Goal: Task Accomplishment & Management: Manage account settings

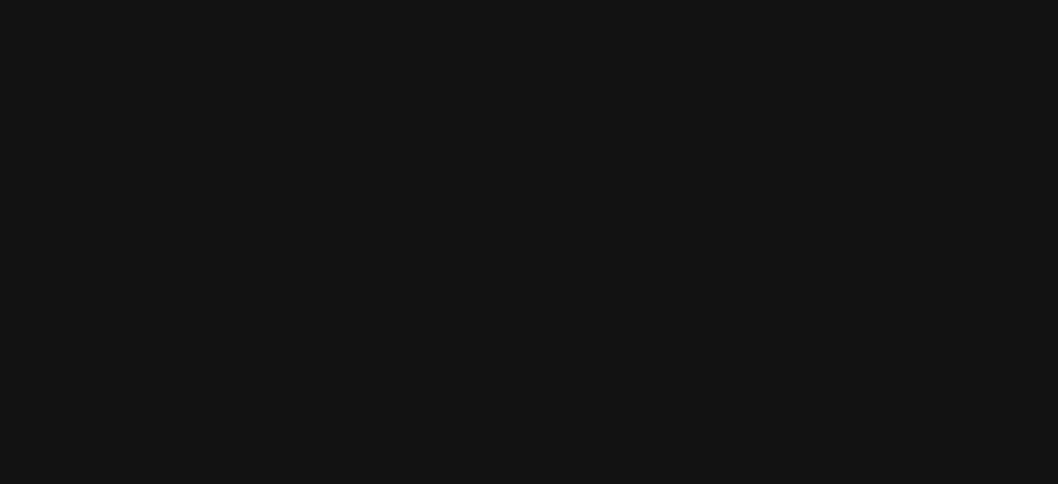
click at [171, 0] on html at bounding box center [529, 0] width 1058 height 0
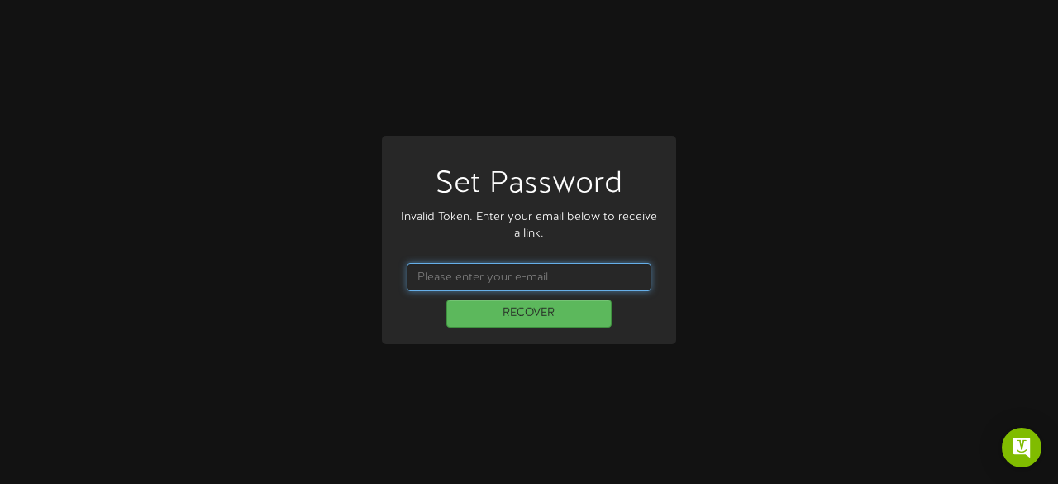
click at [499, 280] on input "text" at bounding box center [529, 277] width 245 height 28
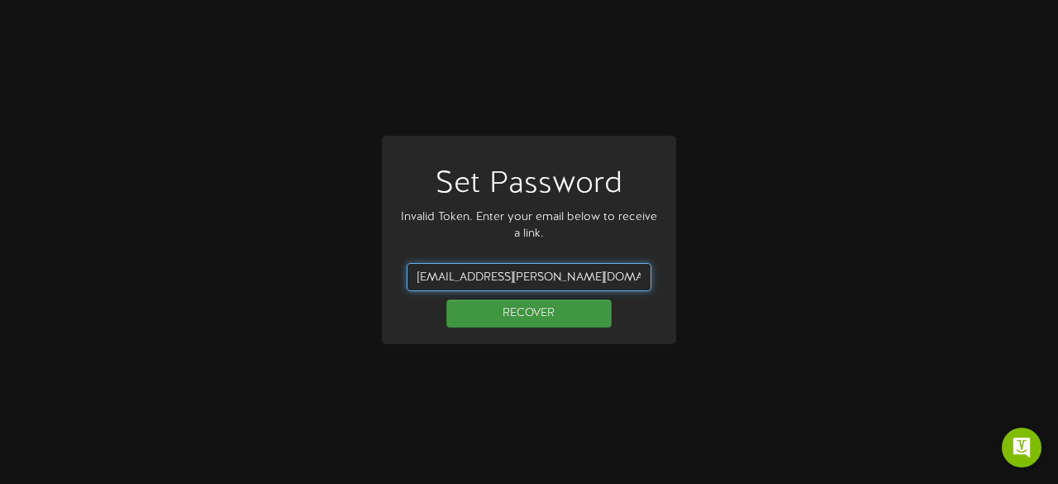
type input "austin.ohara@teamseg.com"
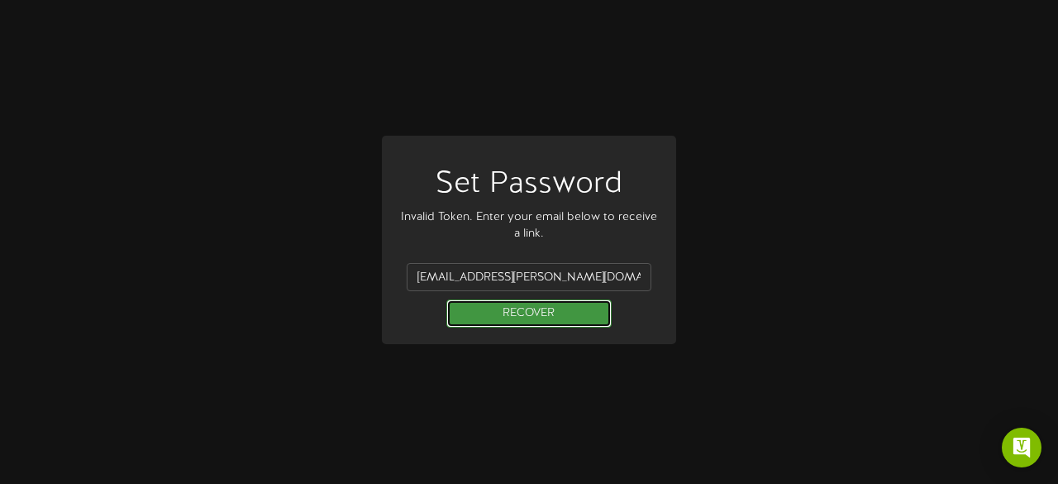
click at [522, 317] on button "RECOVER" at bounding box center [528, 313] width 165 height 28
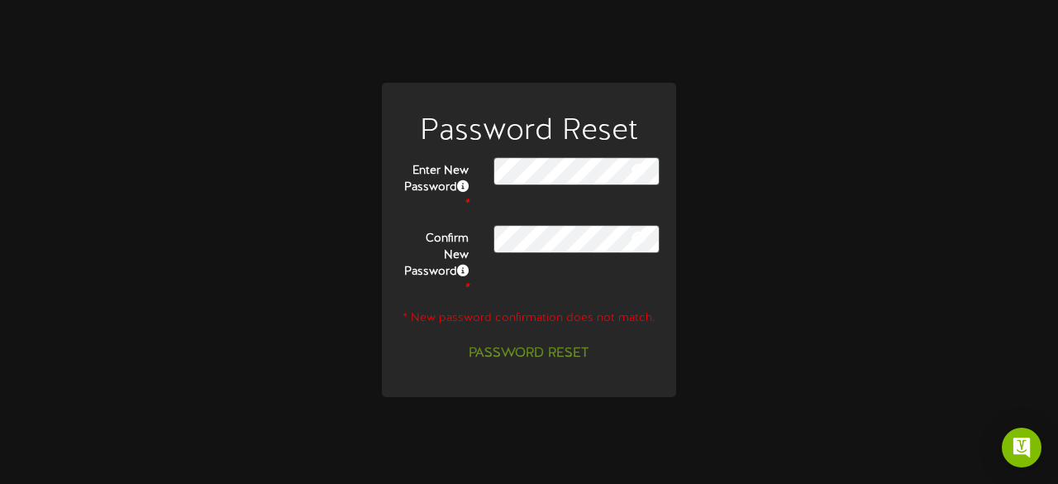
click at [640, 176] on icon at bounding box center [638, 169] width 15 height 13
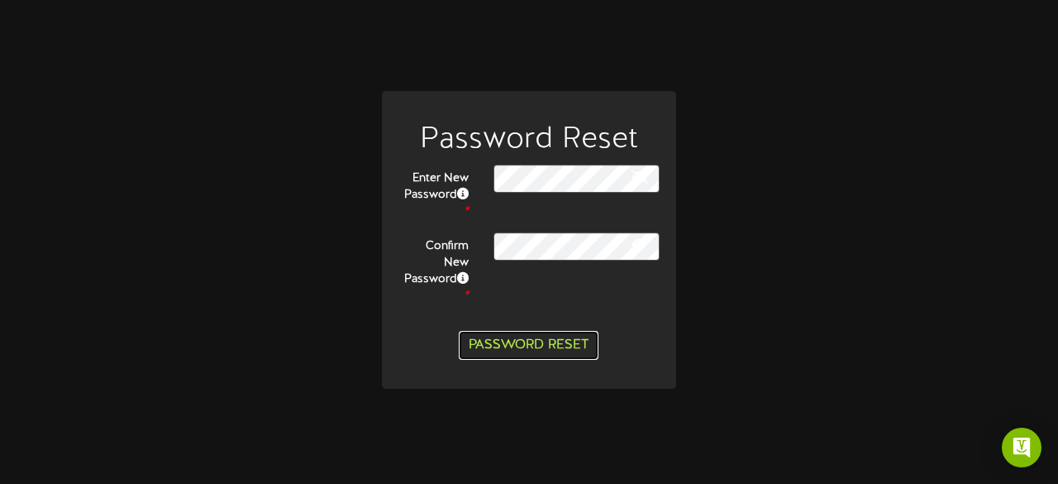
click at [537, 333] on button "Password Reset" at bounding box center [529, 345] width 140 height 29
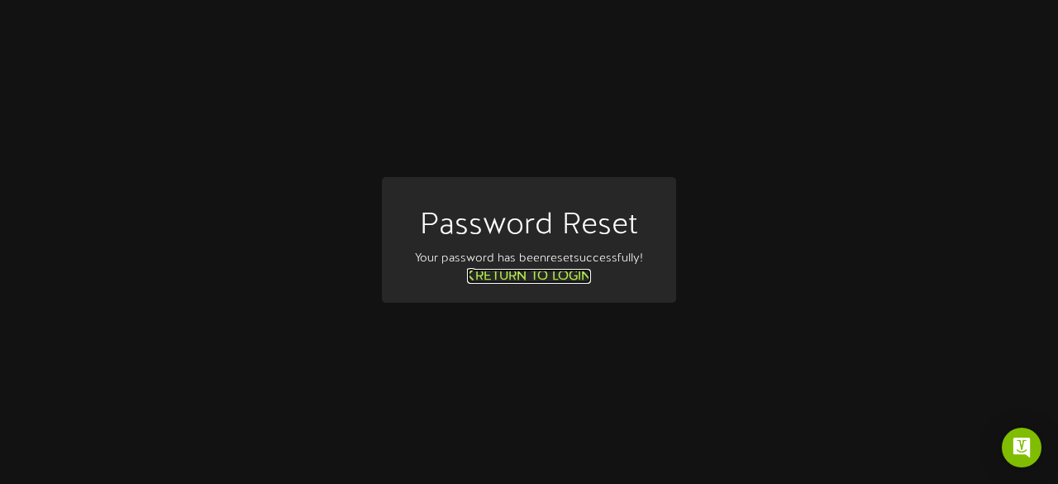
click at [529, 277] on link "Return to Login" at bounding box center [529, 276] width 124 height 15
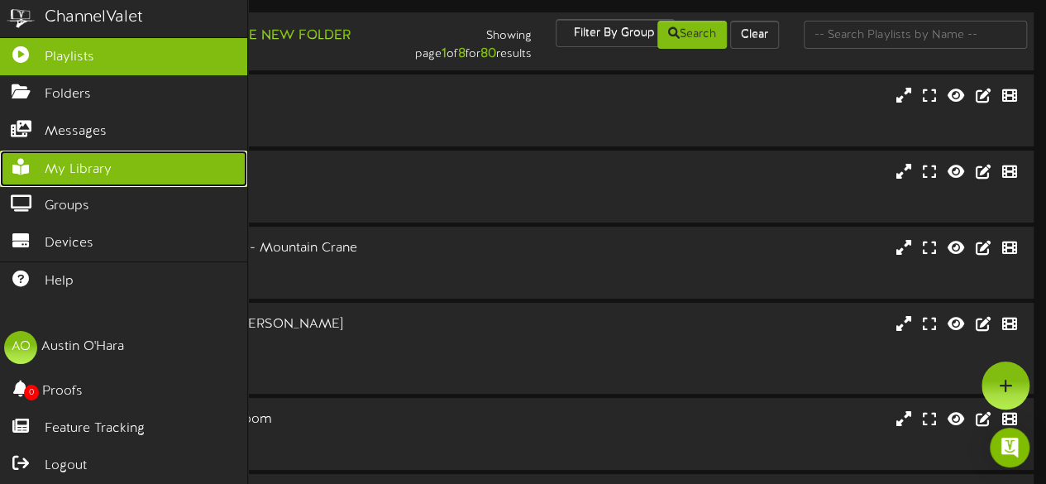
click at [83, 153] on link "My Library" at bounding box center [123, 168] width 247 height 37
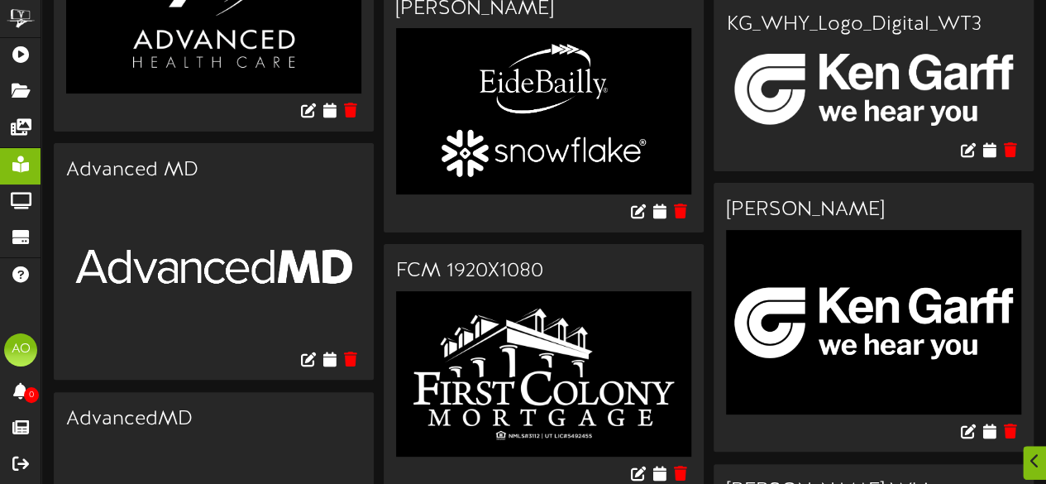
scroll to position [3209, 0]
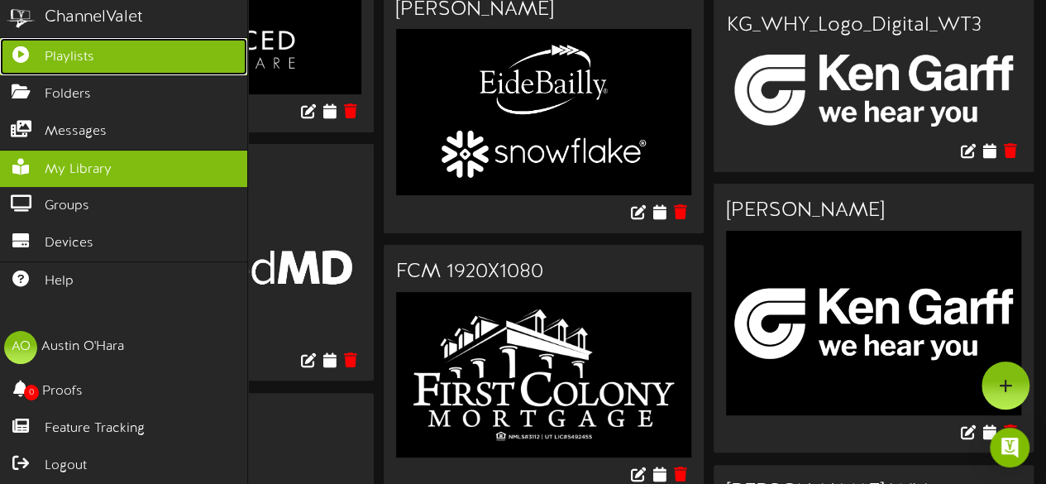
click at [89, 64] on span "Playlists" at bounding box center [70, 57] width 50 height 19
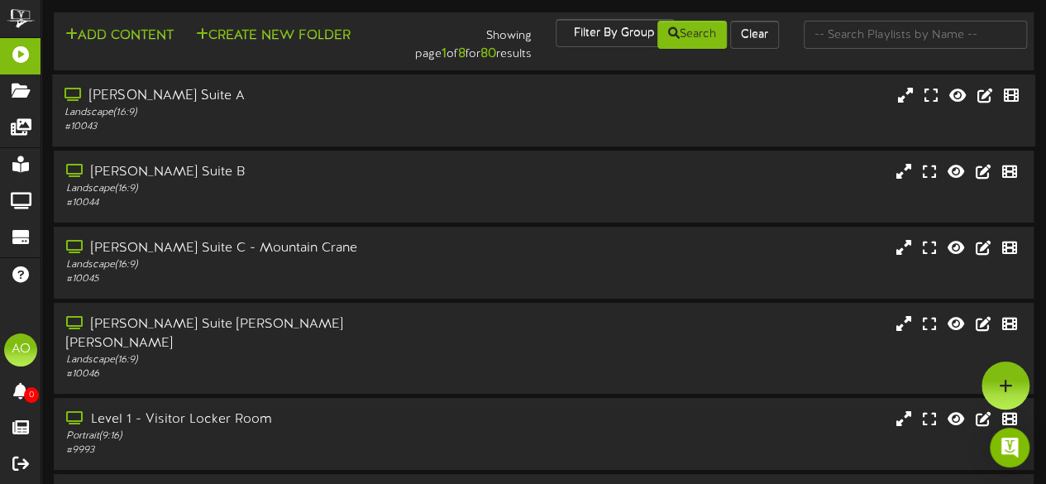
click at [174, 100] on div "[PERSON_NAME] Suite A" at bounding box center [256, 96] width 384 height 19
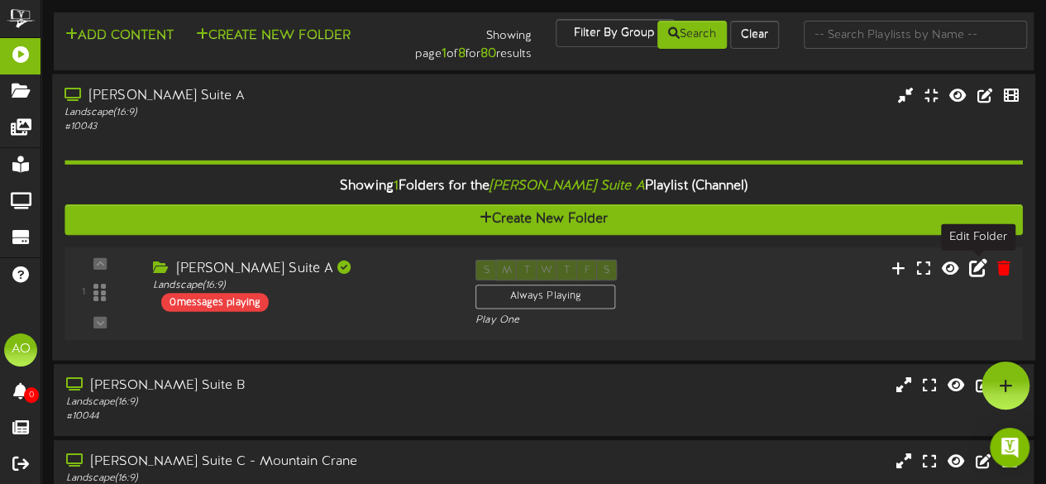
click at [975, 267] on icon at bounding box center [978, 267] width 18 height 18
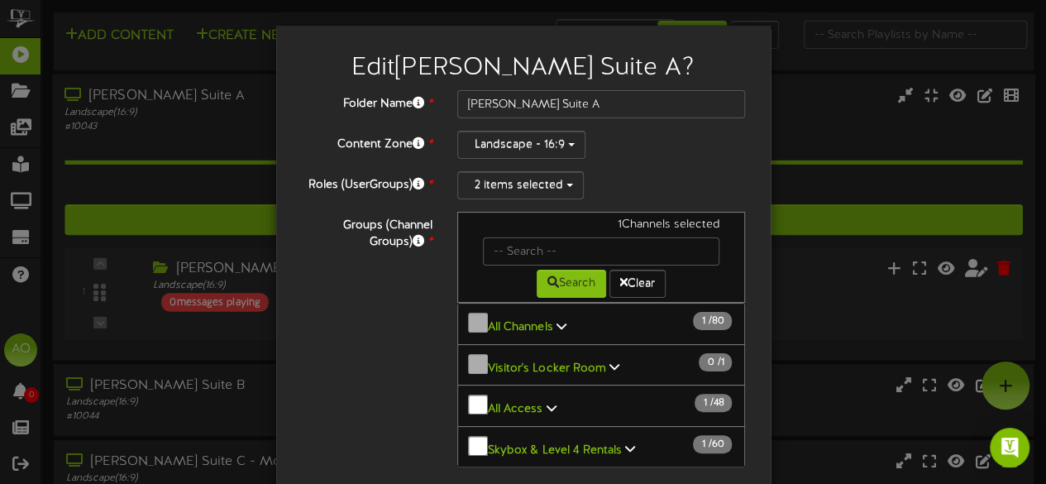
click at [916, 168] on div "Edit [PERSON_NAME] Suite A ? Folder Name * [PERSON_NAME] Suite A Content Zone *…" at bounding box center [523, 242] width 1046 height 484
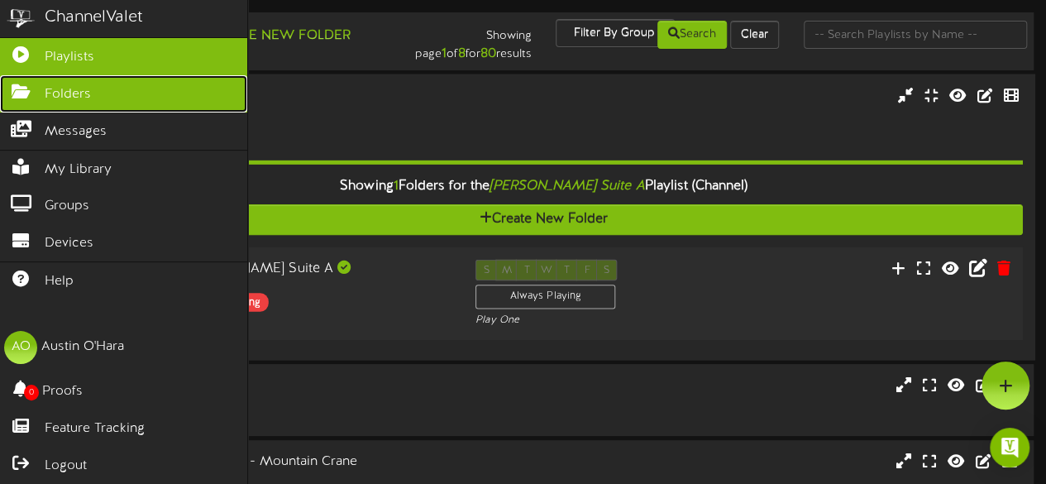
click at [99, 93] on link "Folders" at bounding box center [123, 93] width 247 height 37
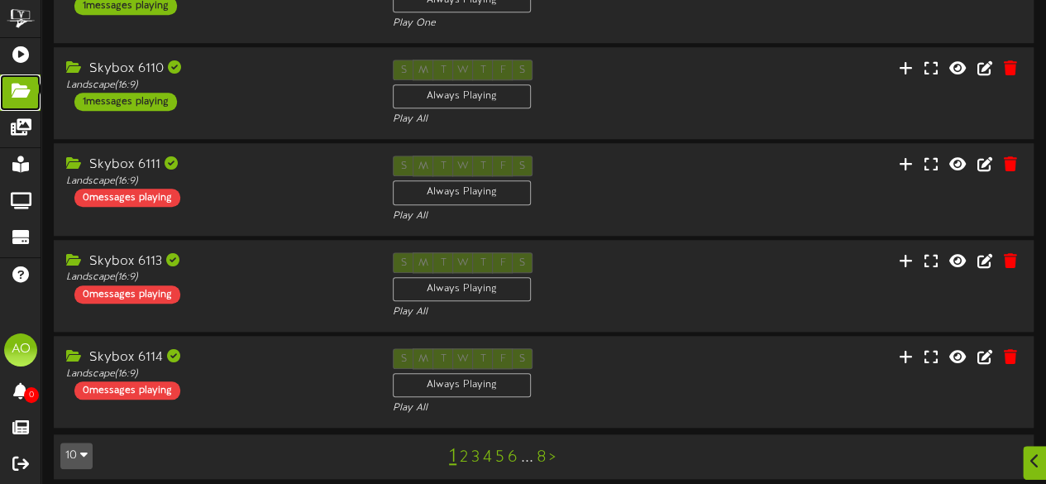
scroll to position [628, 0]
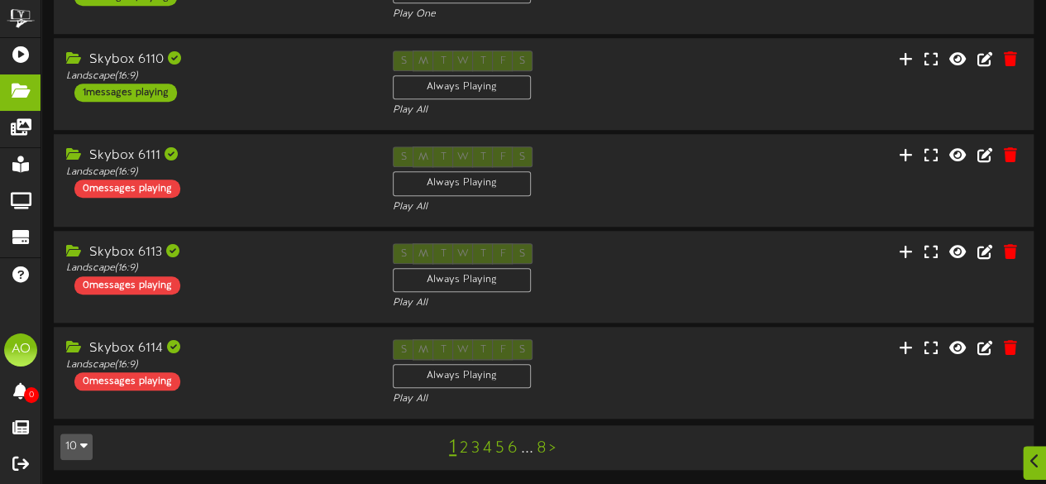
click at [465, 444] on link "2" at bounding box center [464, 448] width 8 height 18
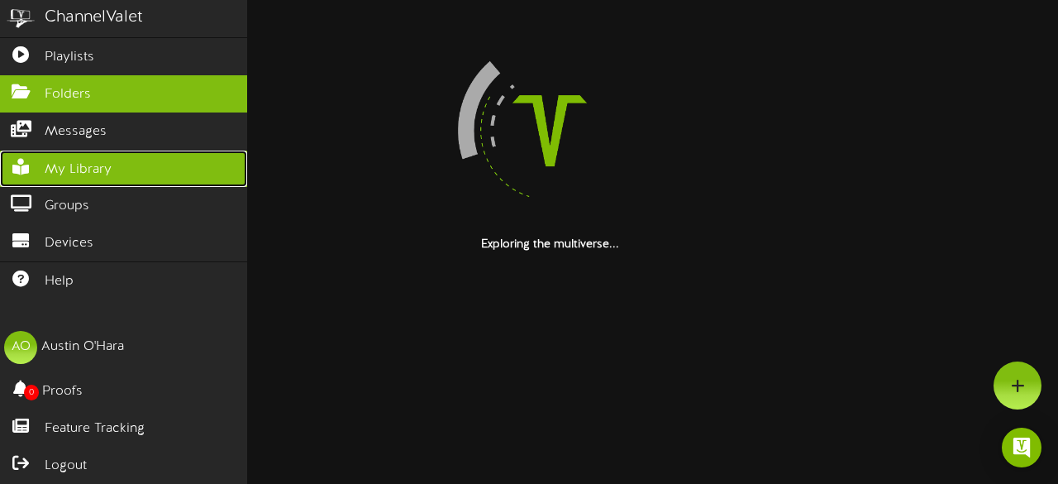
click at [94, 167] on span "My Library" at bounding box center [78, 169] width 67 height 19
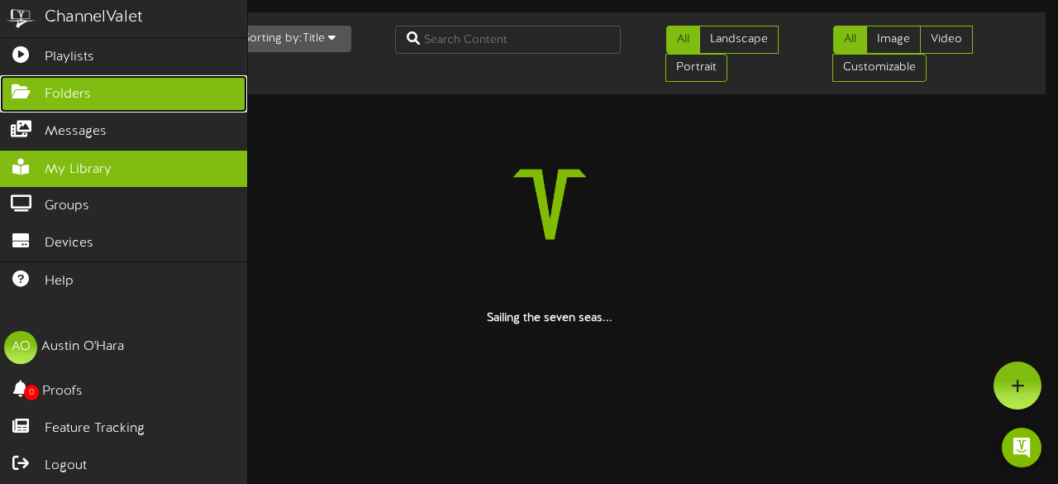
click at [40, 95] on link "Folders" at bounding box center [123, 93] width 247 height 37
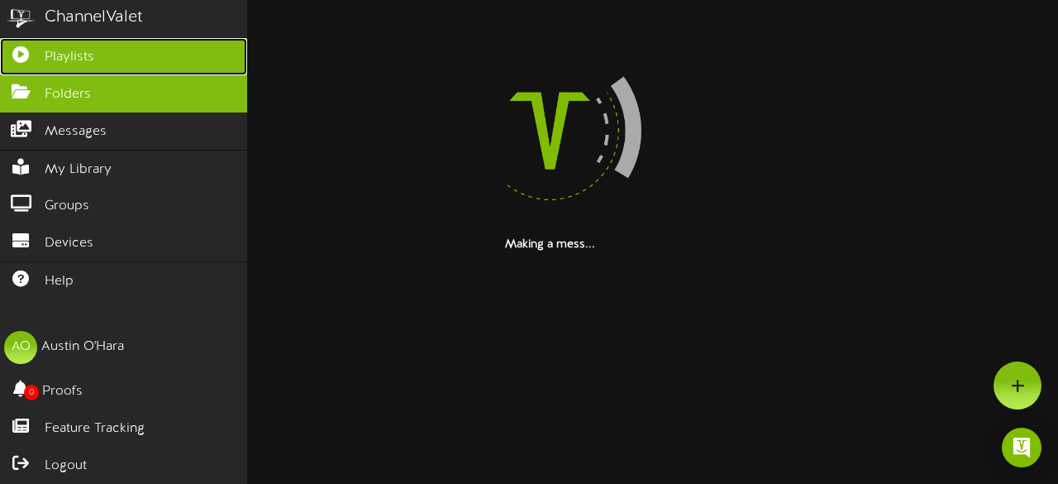
click at [61, 65] on link "Playlists" at bounding box center [123, 56] width 247 height 37
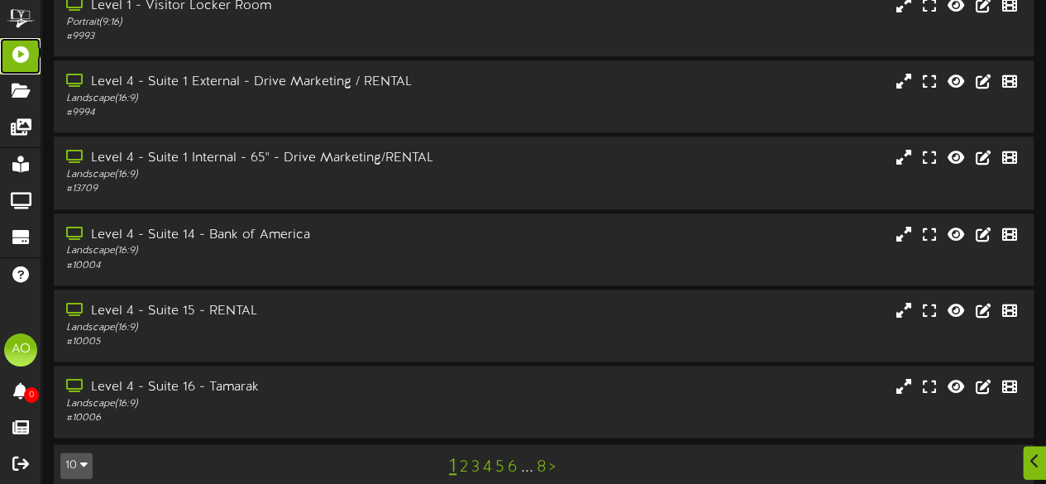
scroll to position [630, 0]
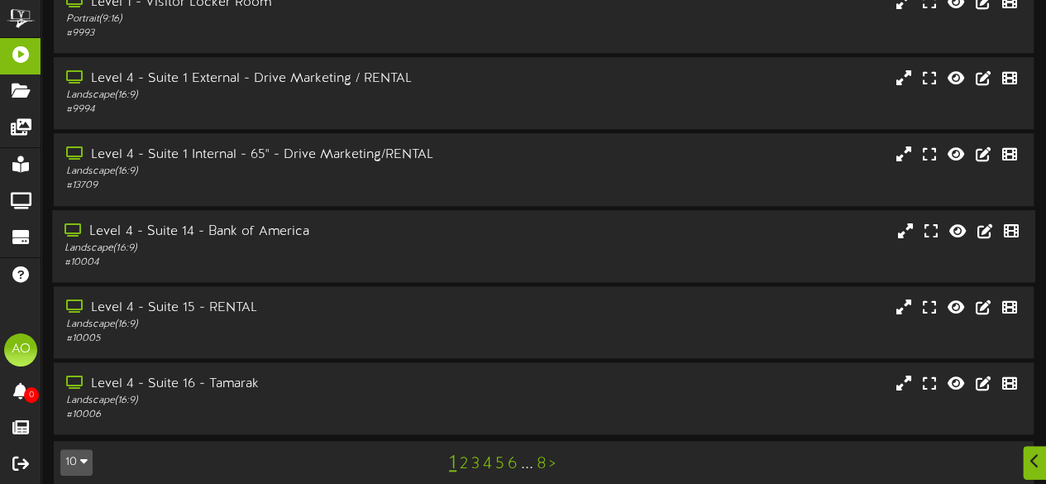
click at [306, 241] on div "Landscape ( 16:9 )" at bounding box center [256, 248] width 384 height 14
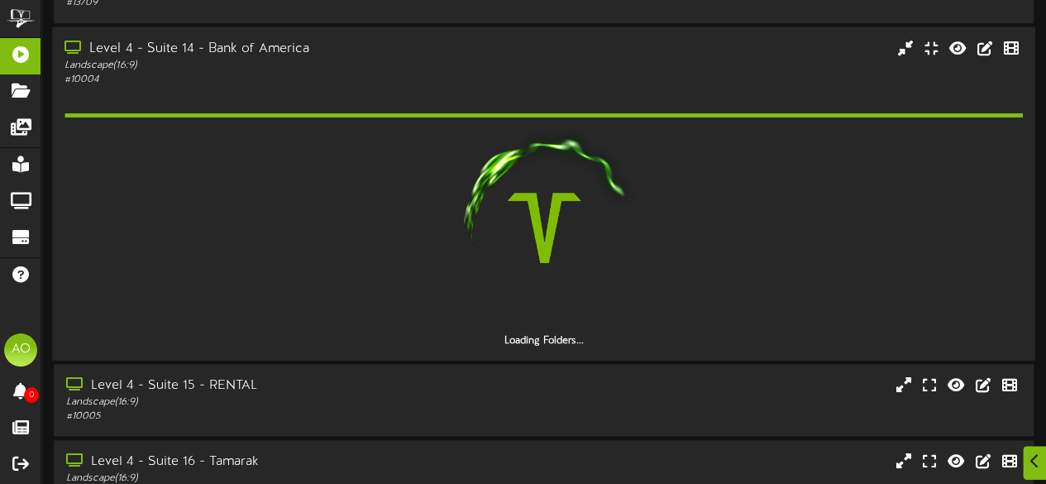
scroll to position [814, 0]
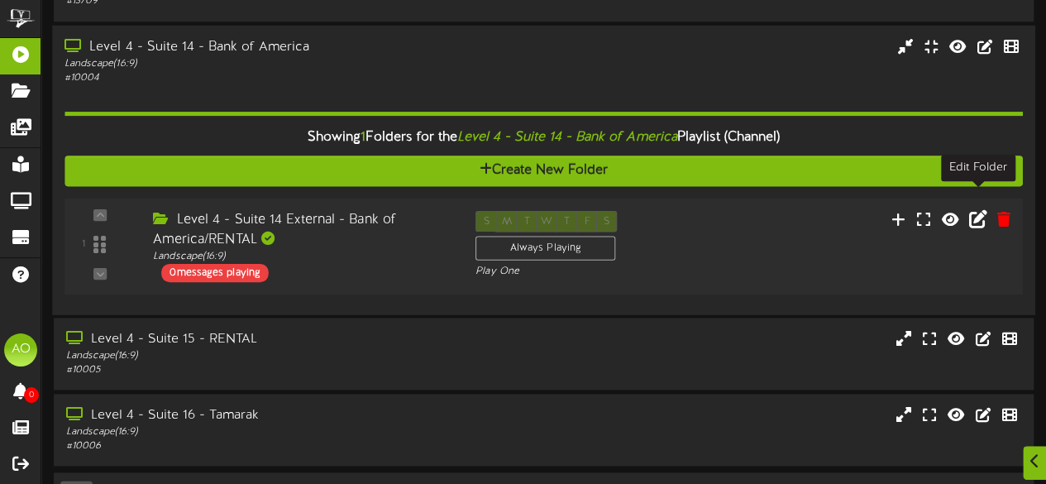
click at [979, 209] on icon at bounding box center [978, 218] width 18 height 18
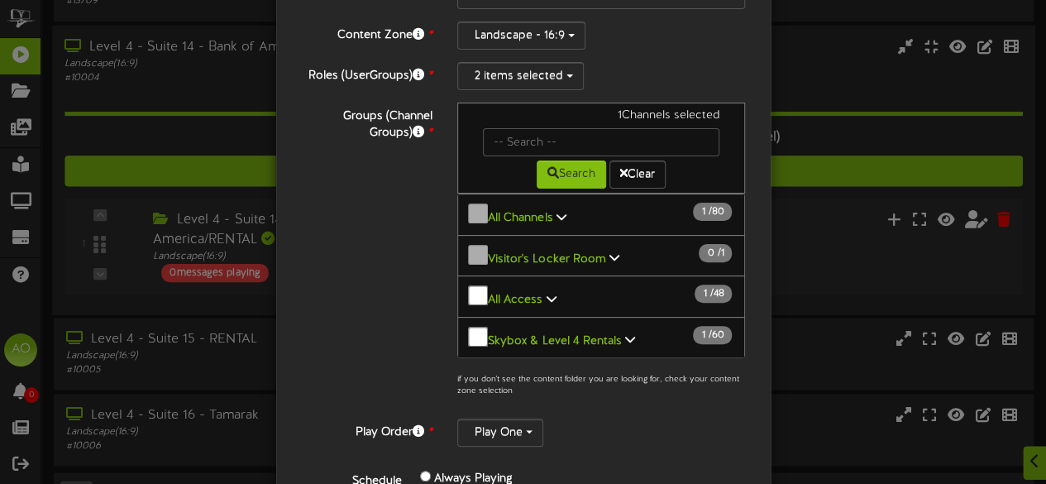
scroll to position [1, 0]
click at [847, 259] on div "Edit Level 4 - Suite 14 External - Bank of America/RENTAL ? Folder Name * Level…" at bounding box center [523, 242] width 1046 height 484
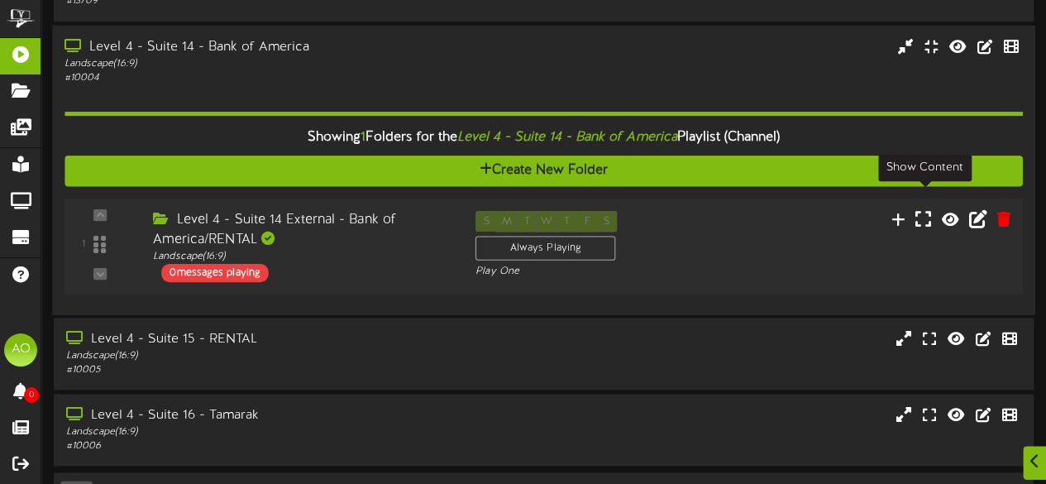
click at [928, 209] on icon at bounding box center [923, 218] width 16 height 18
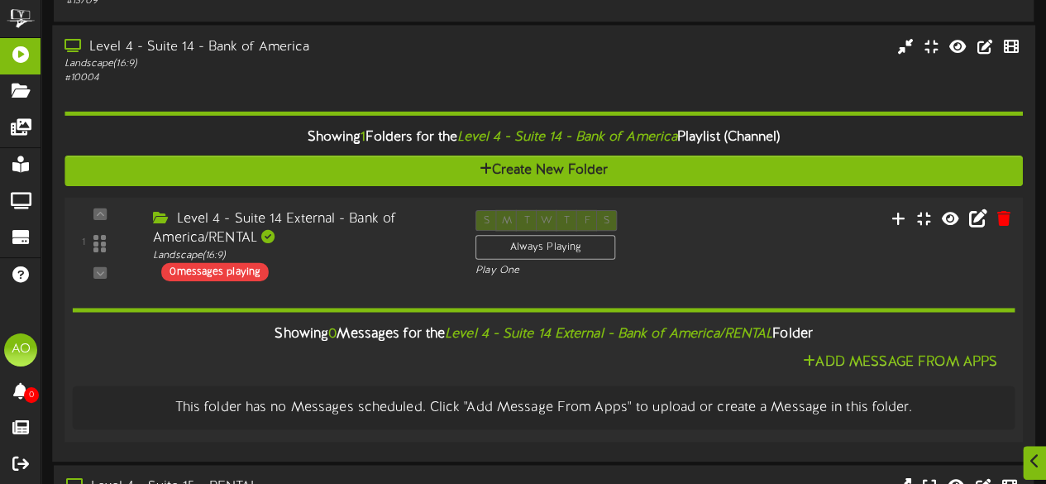
scroll to position [842, 0]
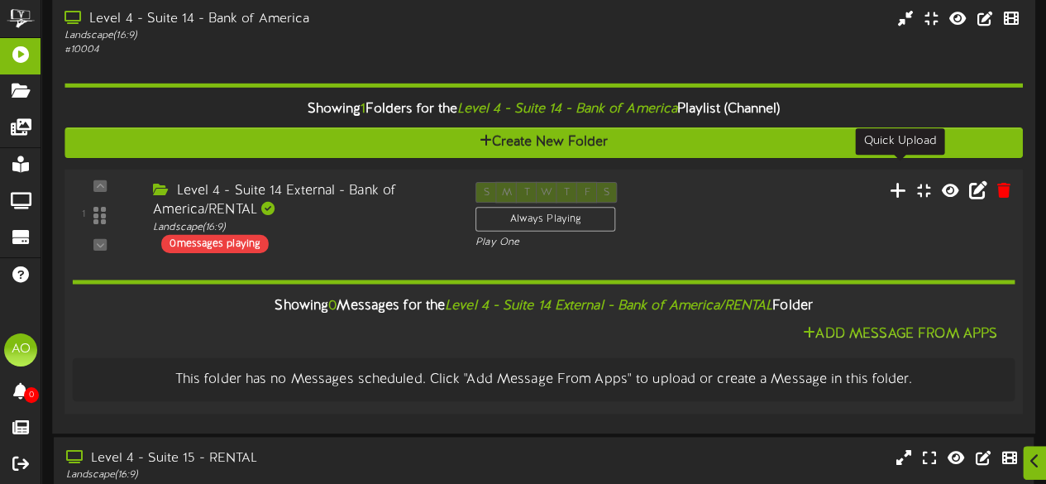
click at [898, 180] on icon at bounding box center [897, 189] width 17 height 18
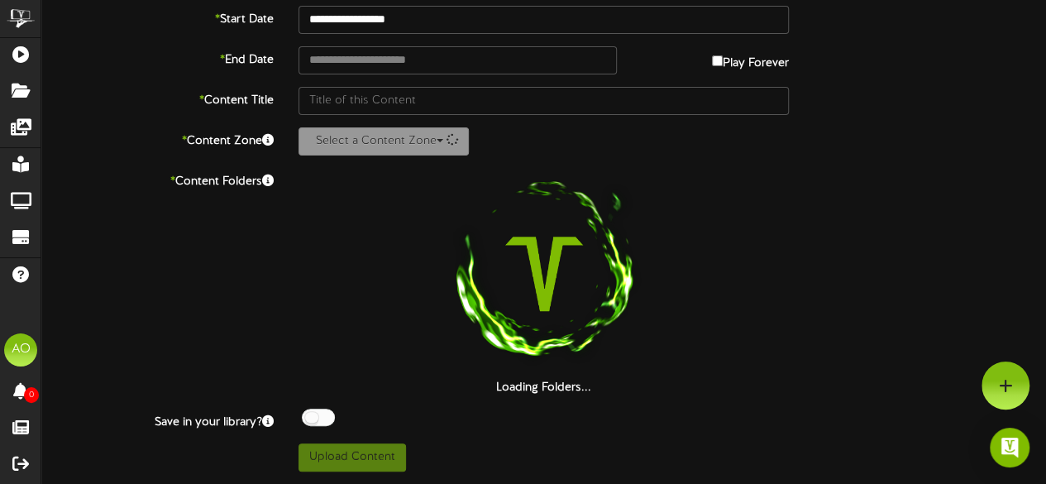
scroll to position [134, 0]
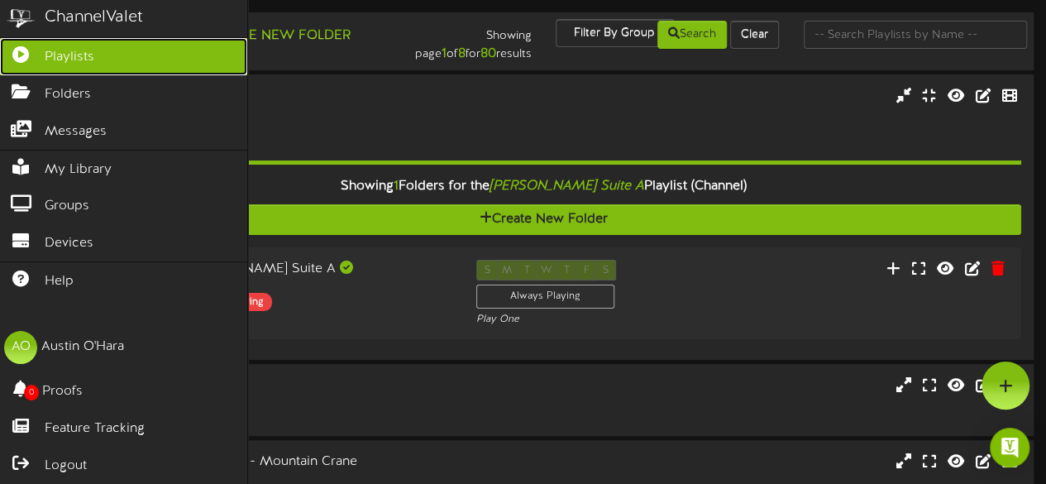
click at [107, 52] on link "Playlists" at bounding box center [123, 56] width 247 height 37
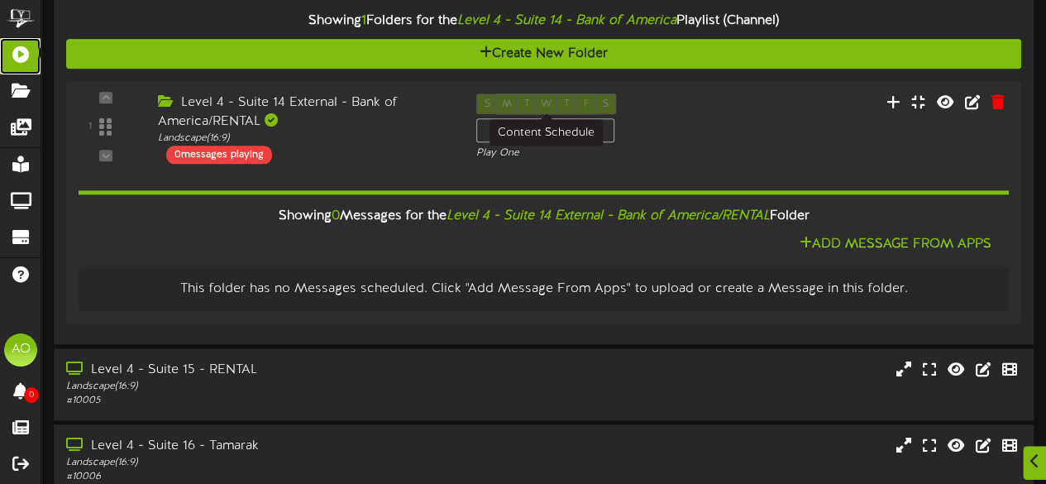
scroll to position [992, 0]
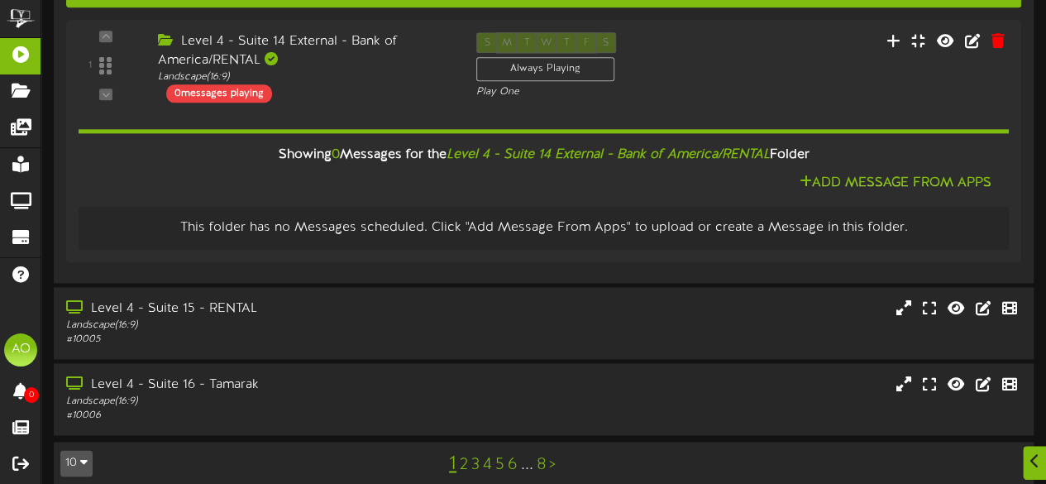
click at [465, 455] on link "2" at bounding box center [464, 464] width 8 height 18
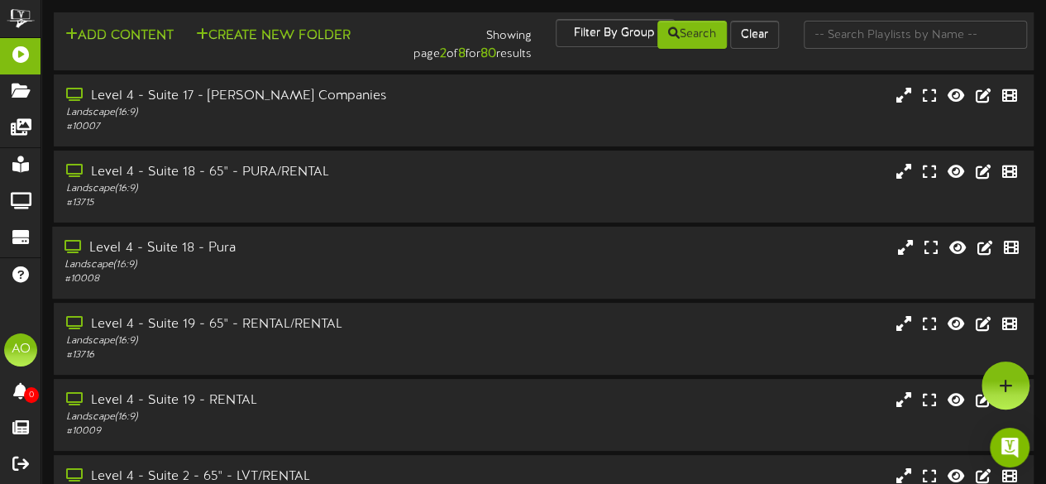
click at [240, 268] on div "Landscape ( 16:9 )" at bounding box center [256, 265] width 384 height 14
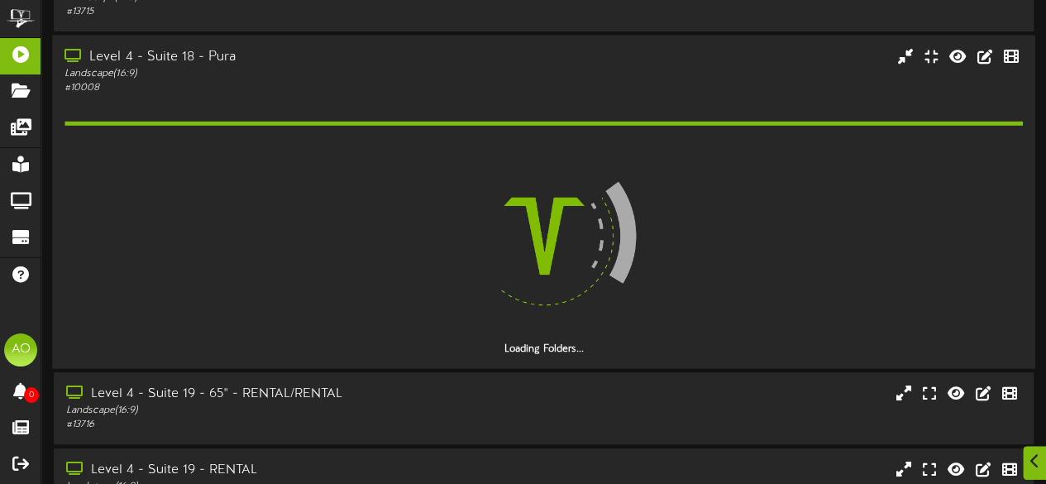
scroll to position [192, 0]
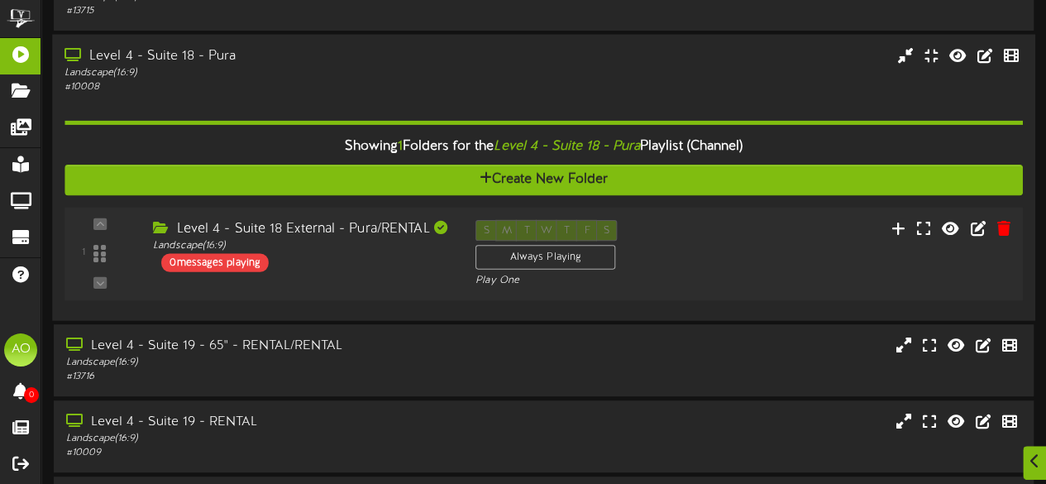
click at [374, 230] on div "Level 4 - Suite 18 External - Pura/RENTAL" at bounding box center [302, 229] width 298 height 19
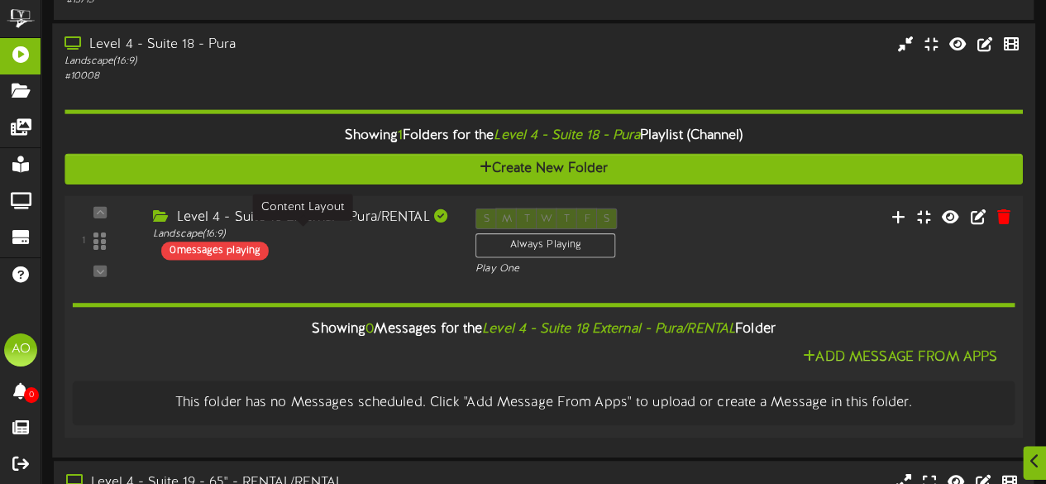
scroll to position [203, 0]
click at [924, 215] on icon at bounding box center [923, 215] width 16 height 18
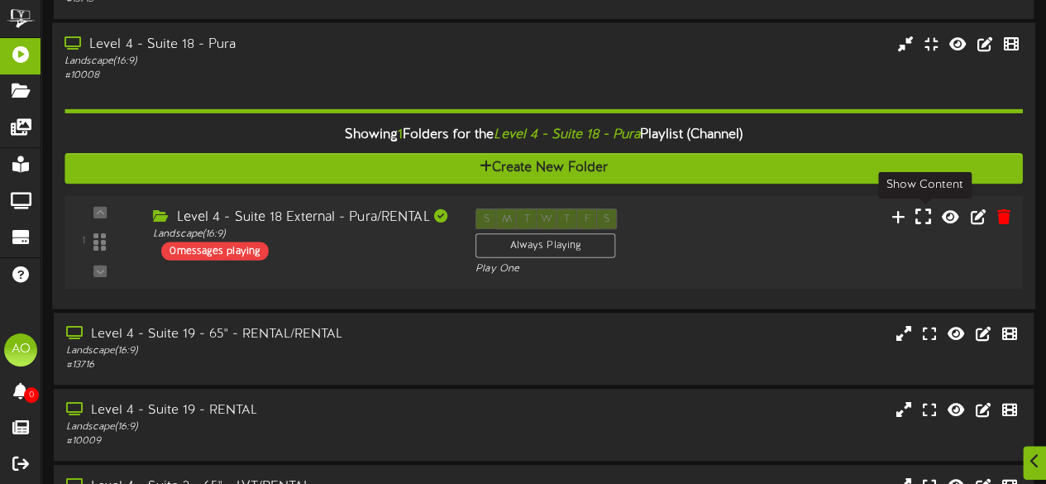
click at [924, 215] on icon at bounding box center [923, 216] width 16 height 18
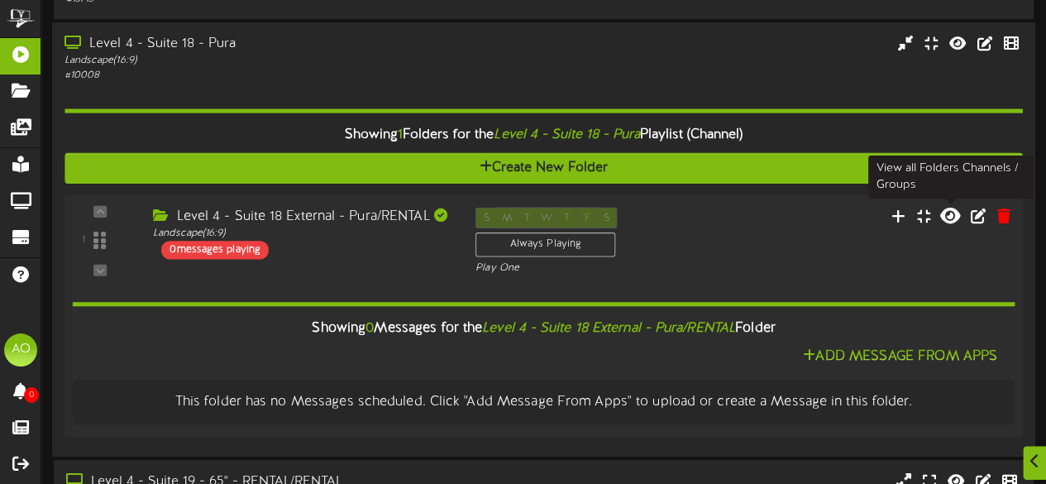
click at [957, 221] on icon at bounding box center [950, 215] width 20 height 18
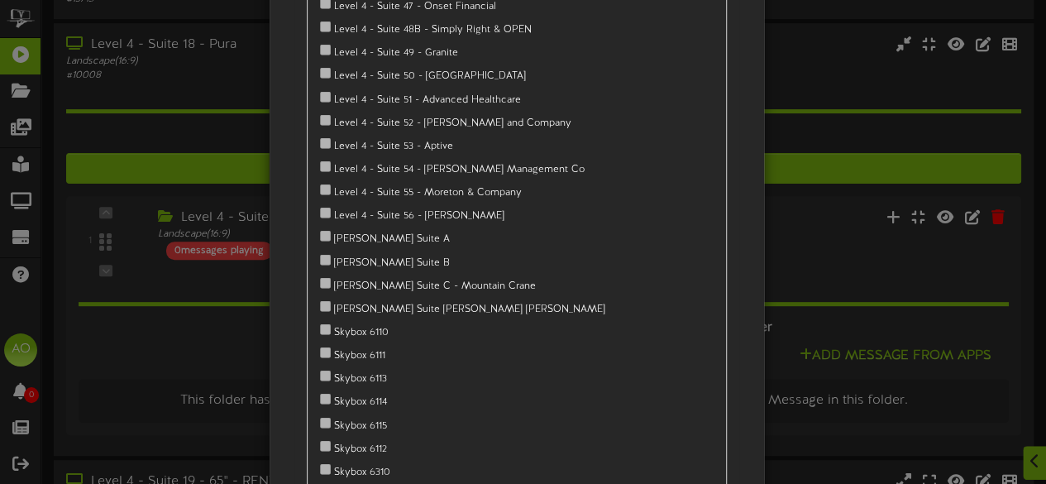
scroll to position [2137, 0]
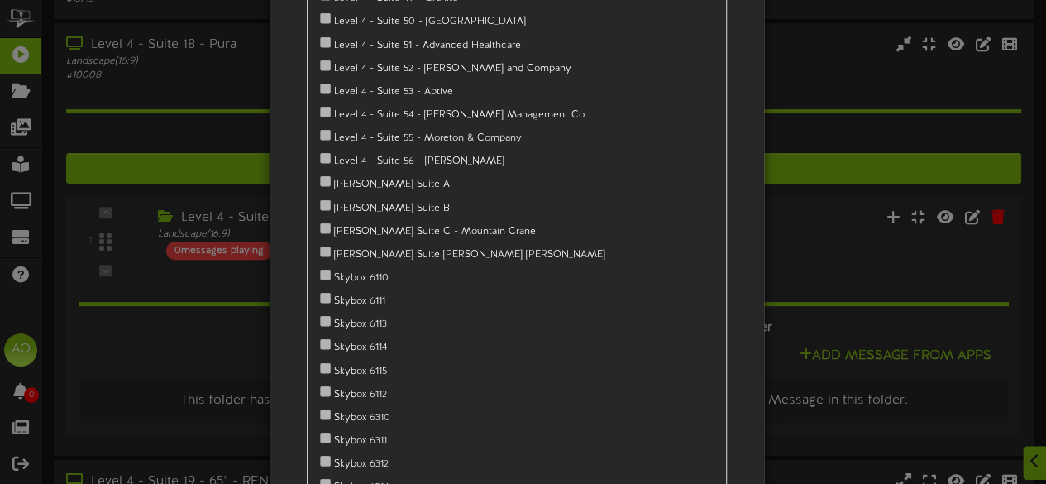
click at [812, 298] on div "All Access Level 4 - Suite 1 External - Drive Marketing / RENTAL" at bounding box center [523, 242] width 1046 height 484
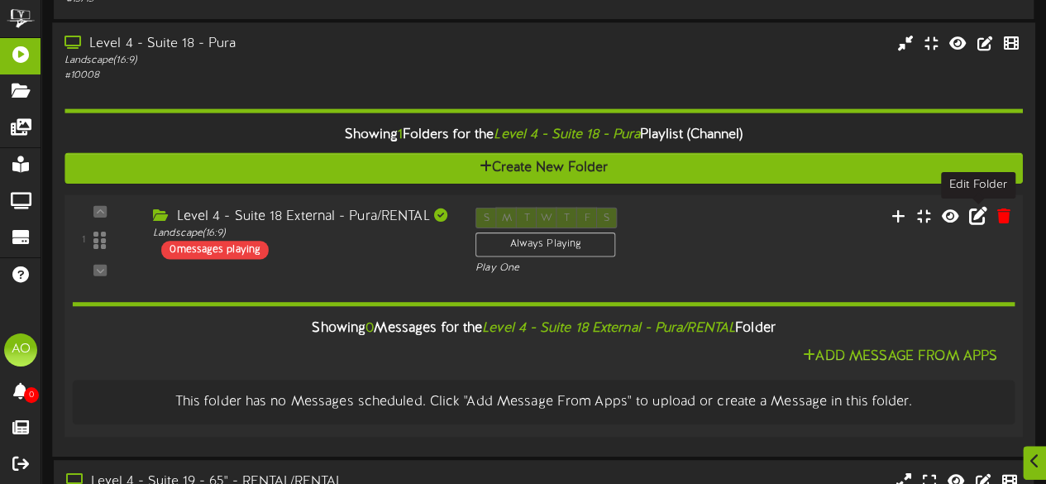
click at [977, 212] on icon at bounding box center [978, 215] width 18 height 18
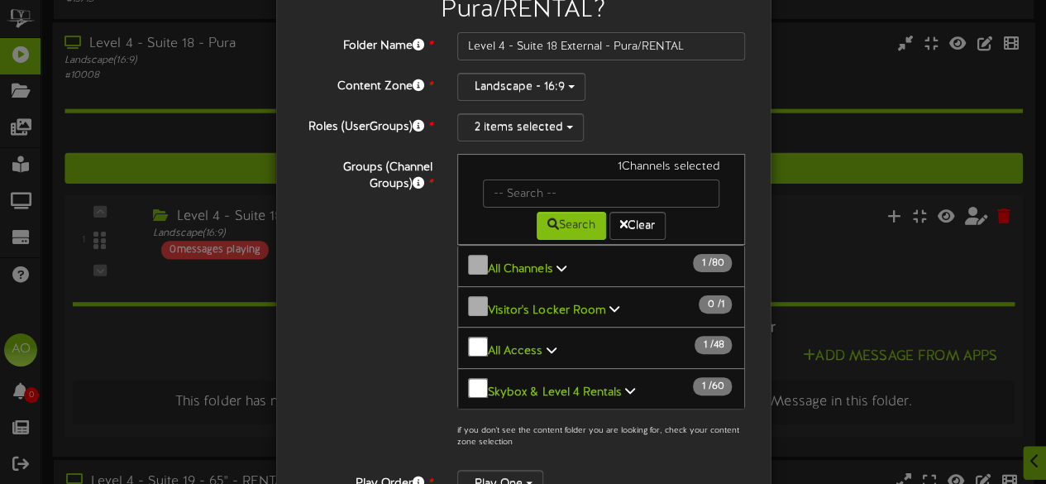
scroll to position [86, 0]
click at [572, 135] on button "2 items selected" at bounding box center [520, 126] width 126 height 28
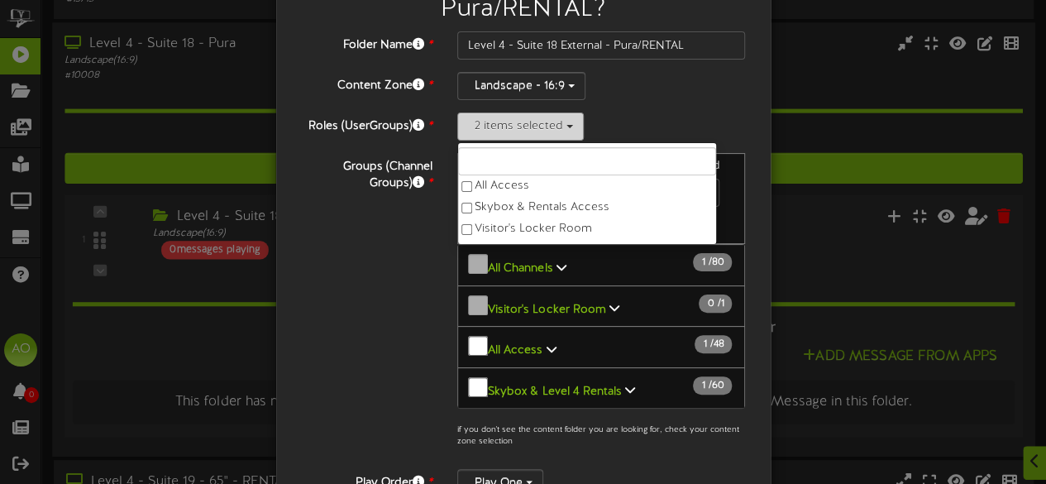
click at [560, 122] on button "2 items selected" at bounding box center [520, 126] width 126 height 28
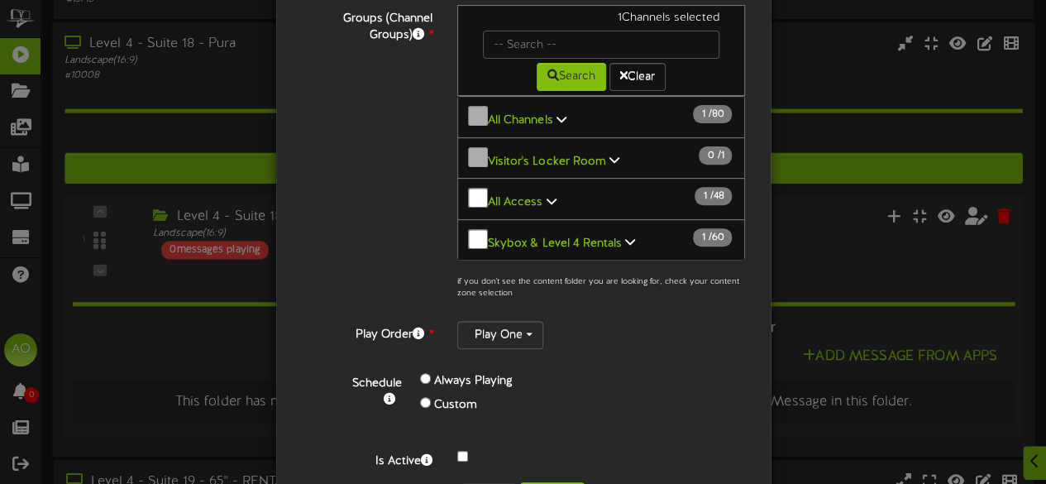
scroll to position [1, 0]
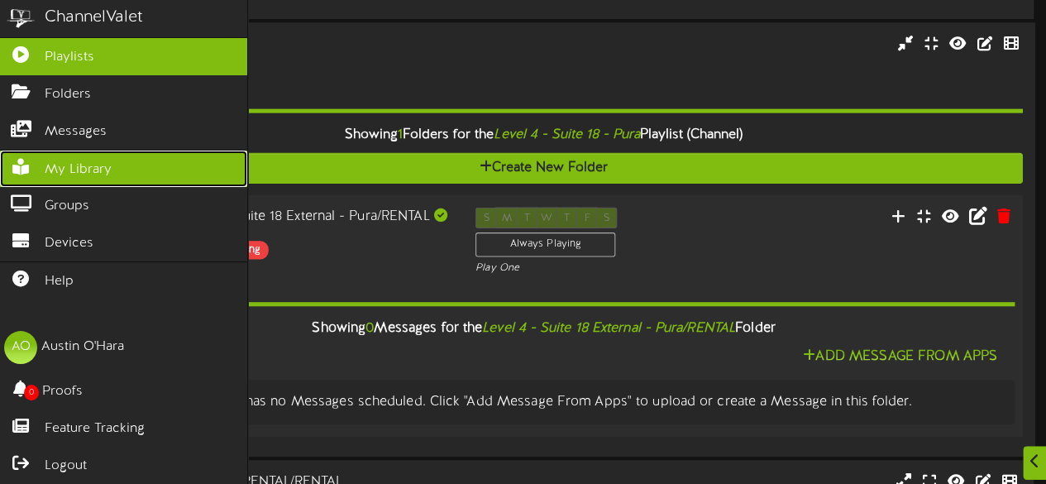
click at [92, 161] on span "My Library" at bounding box center [78, 169] width 67 height 19
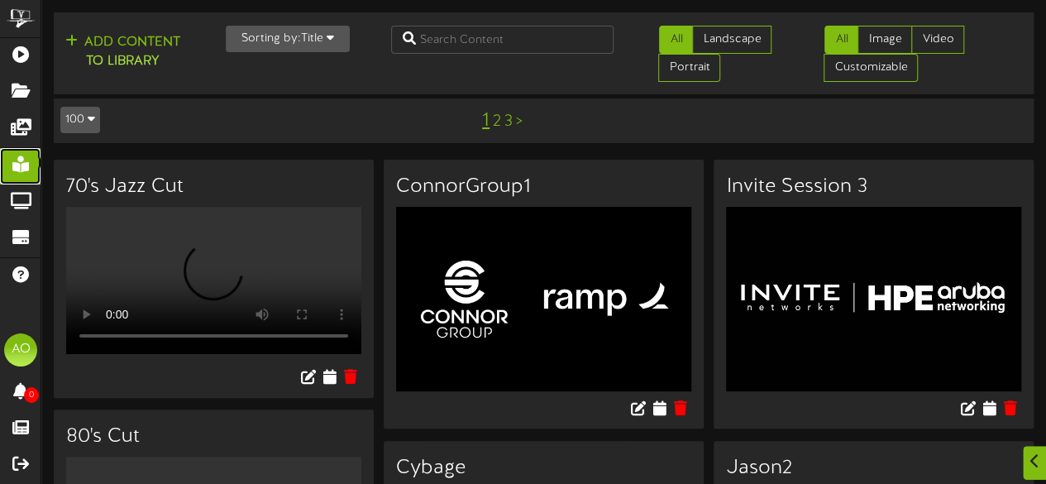
scroll to position [17, 0]
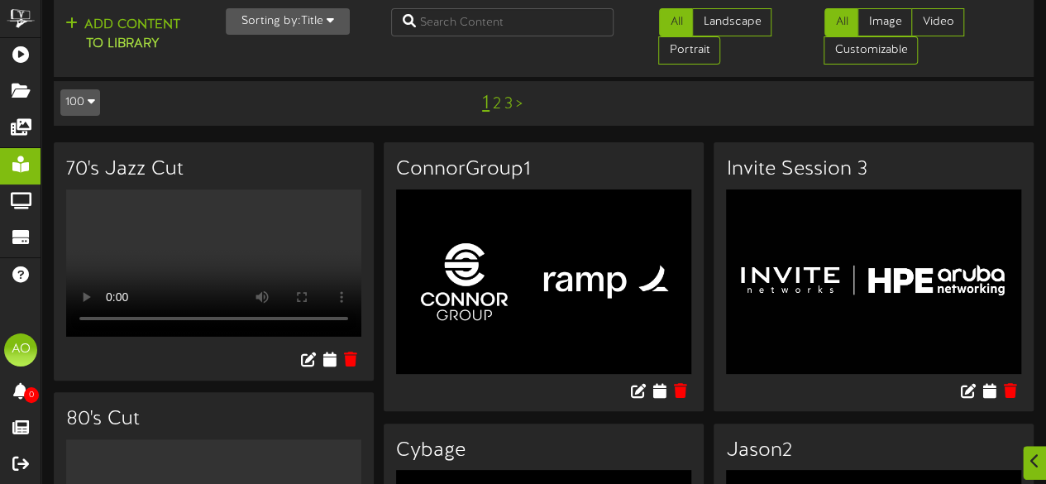
click at [496, 102] on link "2" at bounding box center [497, 104] width 8 height 18
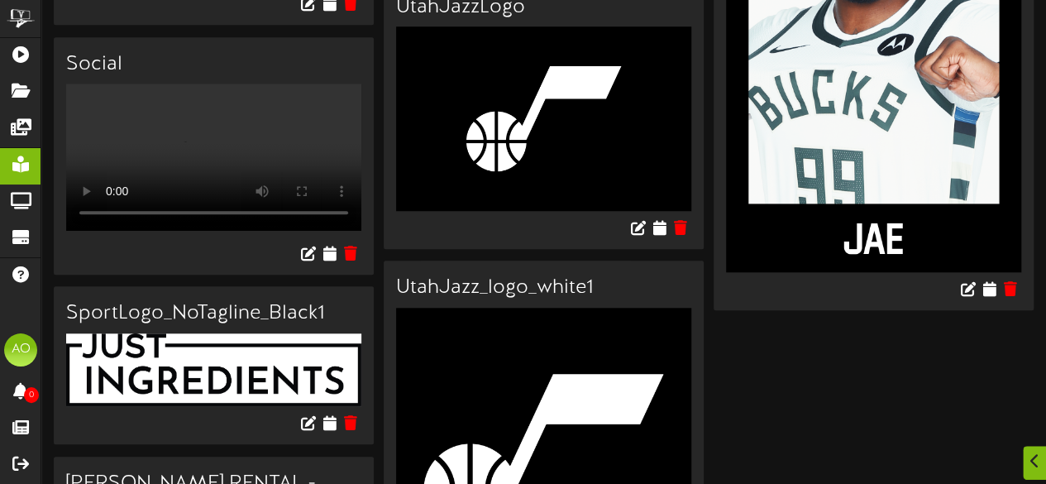
scroll to position [10156, 0]
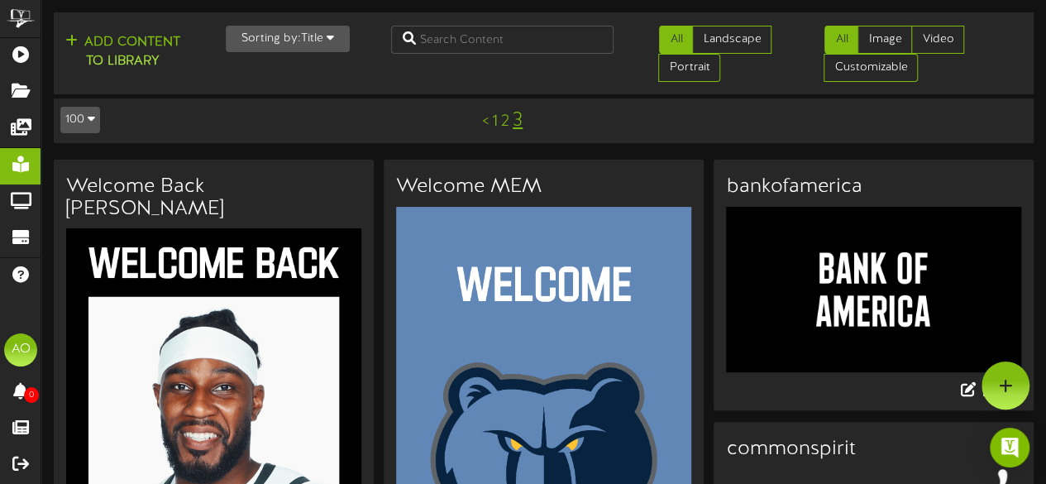
click at [493, 118] on link "1" at bounding box center [495, 121] width 6 height 18
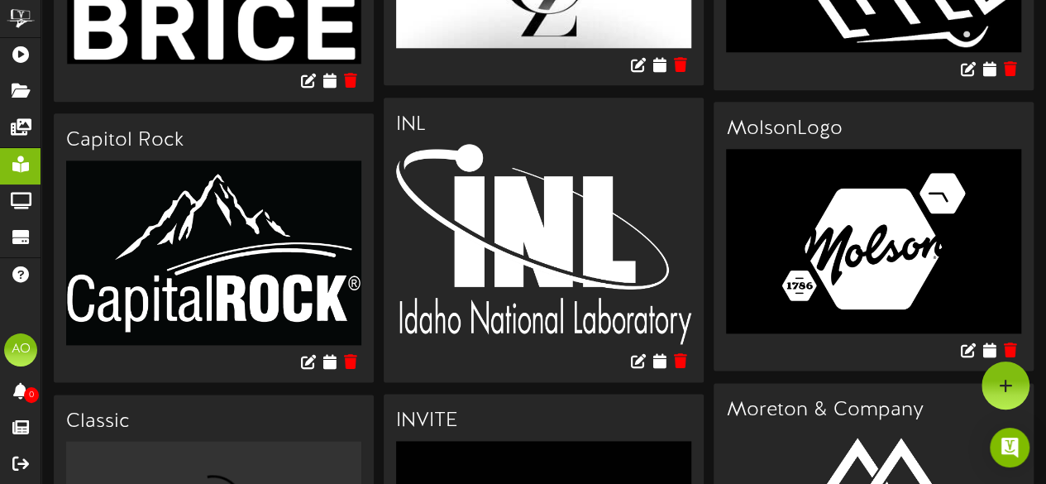
scroll to position [7130, 0]
